Goal: Task Accomplishment & Management: Use online tool/utility

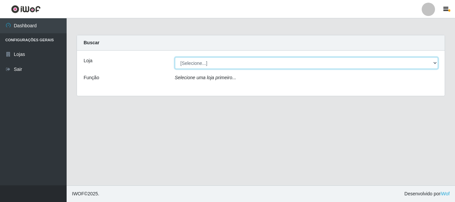
click at [183, 64] on select "[Selecione...] Super Vilton" at bounding box center [307, 63] width 264 height 12
select select "379"
click at [175, 57] on select "[Selecione...] Super Vilton" at bounding box center [307, 63] width 264 height 12
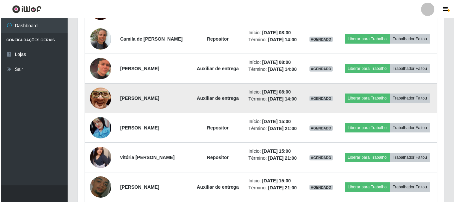
scroll to position [300, 0]
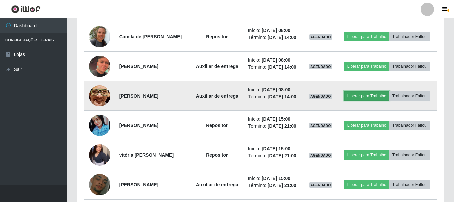
click at [362, 92] on button "Liberar para Trabalho" at bounding box center [366, 95] width 45 height 9
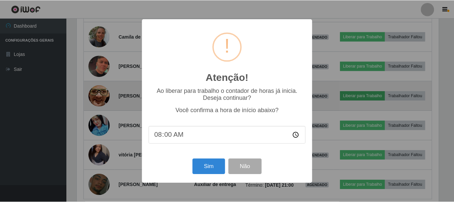
scroll to position [138, 363]
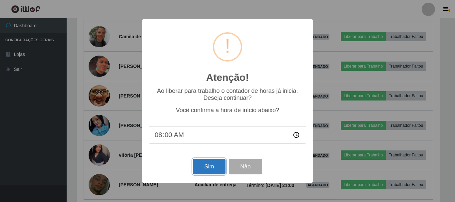
click at [202, 164] on button "Sim" at bounding box center [209, 167] width 32 height 16
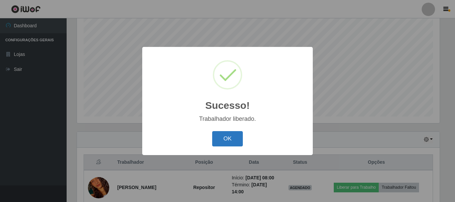
click at [215, 139] on button "OK" at bounding box center [227, 139] width 31 height 16
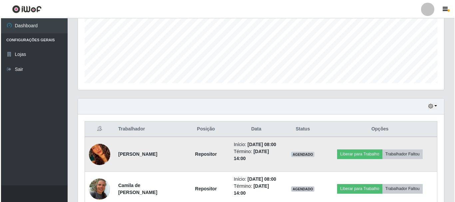
scroll to position [188, 0]
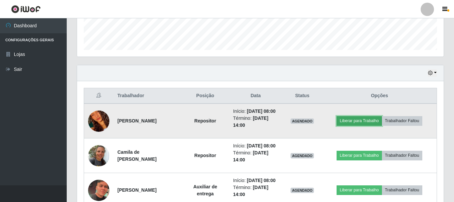
click at [360, 124] on button "Liberar para Trabalho" at bounding box center [358, 120] width 45 height 9
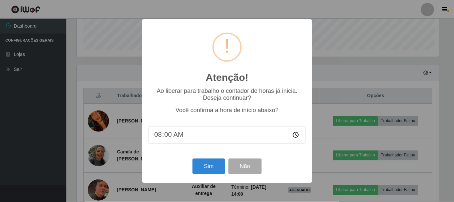
scroll to position [138, 363]
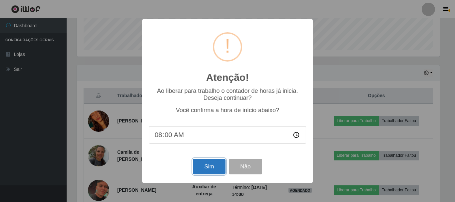
click at [203, 167] on button "Sim" at bounding box center [209, 167] width 32 height 16
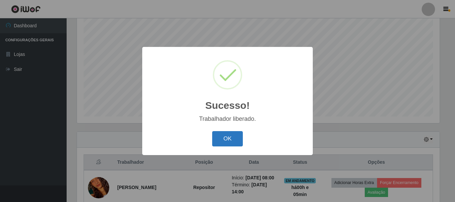
click at [233, 137] on button "OK" at bounding box center [227, 139] width 31 height 16
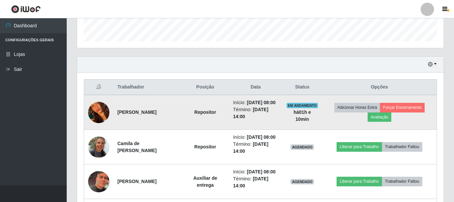
scroll to position [147, 0]
